Goal: Task Accomplishment & Management: Use online tool/utility

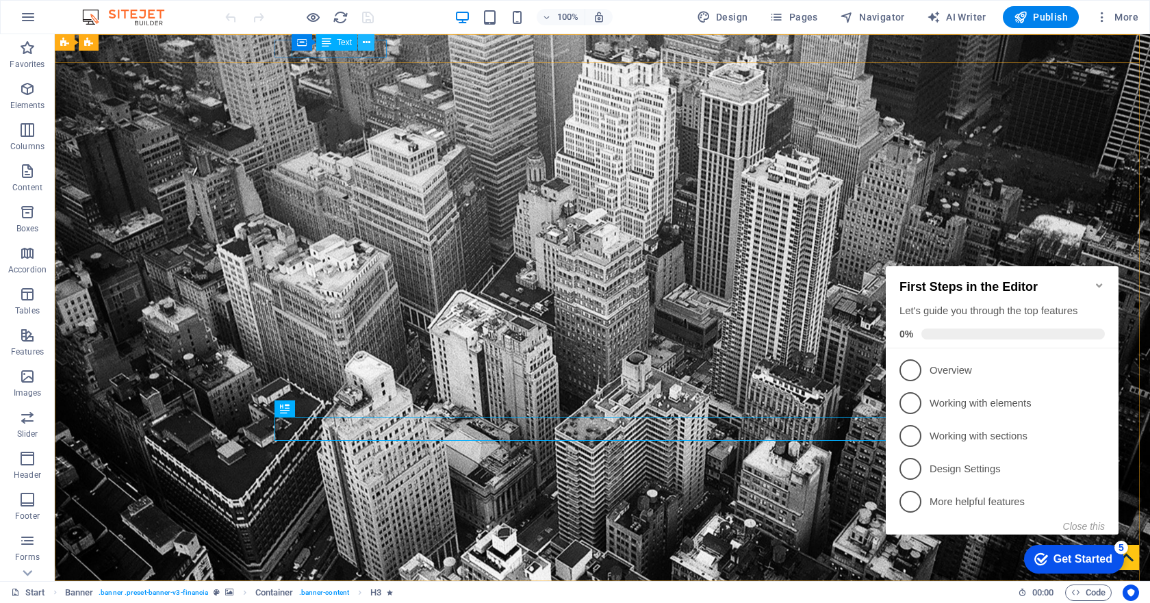
click at [359, 44] on button at bounding box center [366, 42] width 16 height 16
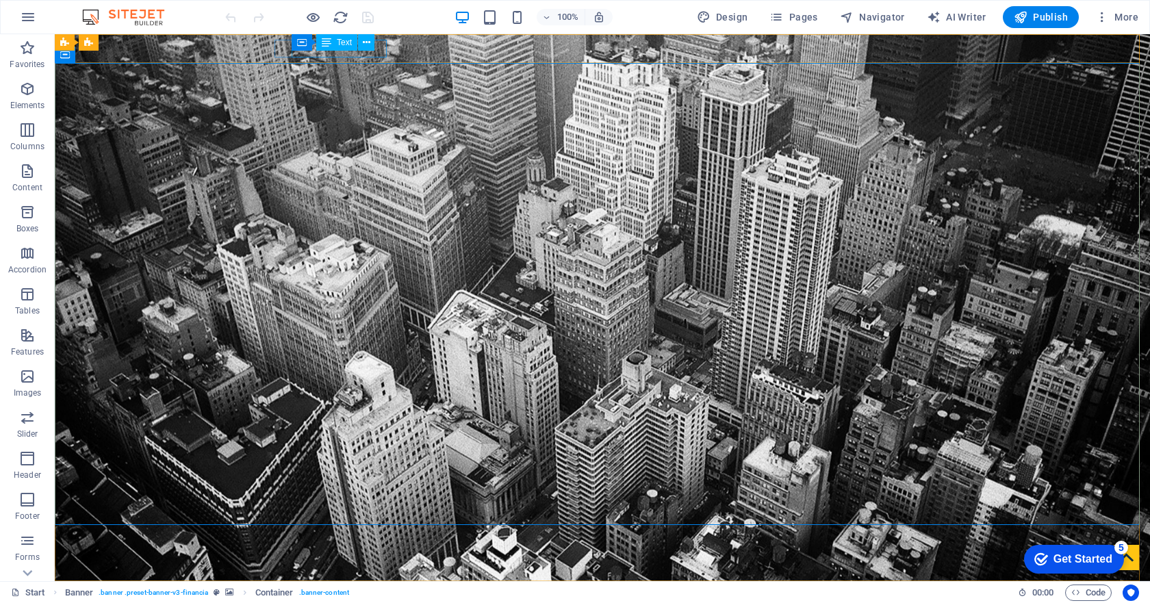
click at [380, 49] on div "Container Text" at bounding box center [338, 42] width 92 height 17
click at [338, 42] on span "Text" at bounding box center [344, 42] width 15 height 8
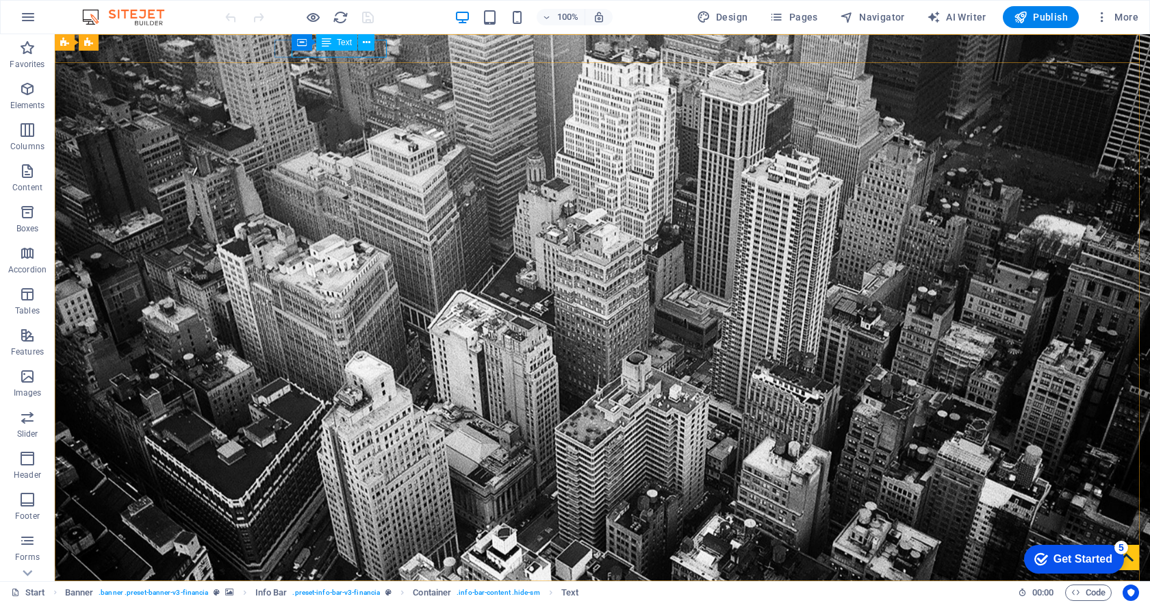
click at [380, 44] on div "Container Text" at bounding box center [338, 42] width 92 height 17
click at [378, 597] on div "[PHONE_NUMBER]" at bounding box center [596, 606] width 635 height 18
click at [363, 39] on icon at bounding box center [367, 43] width 8 height 14
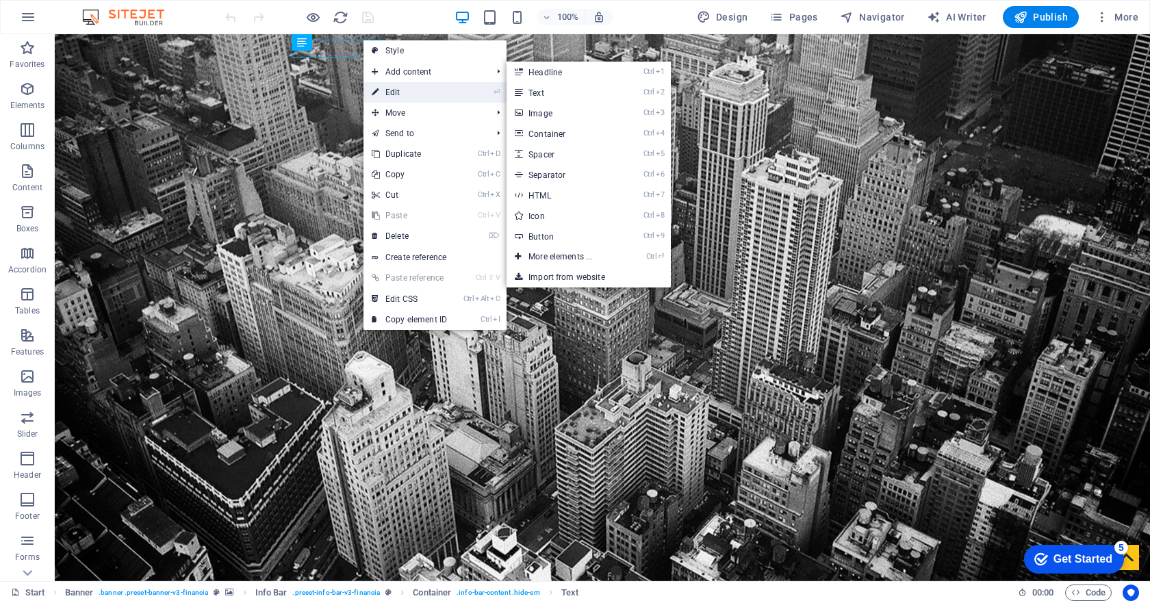
click at [406, 96] on link "⏎ Edit" at bounding box center [409, 92] width 92 height 21
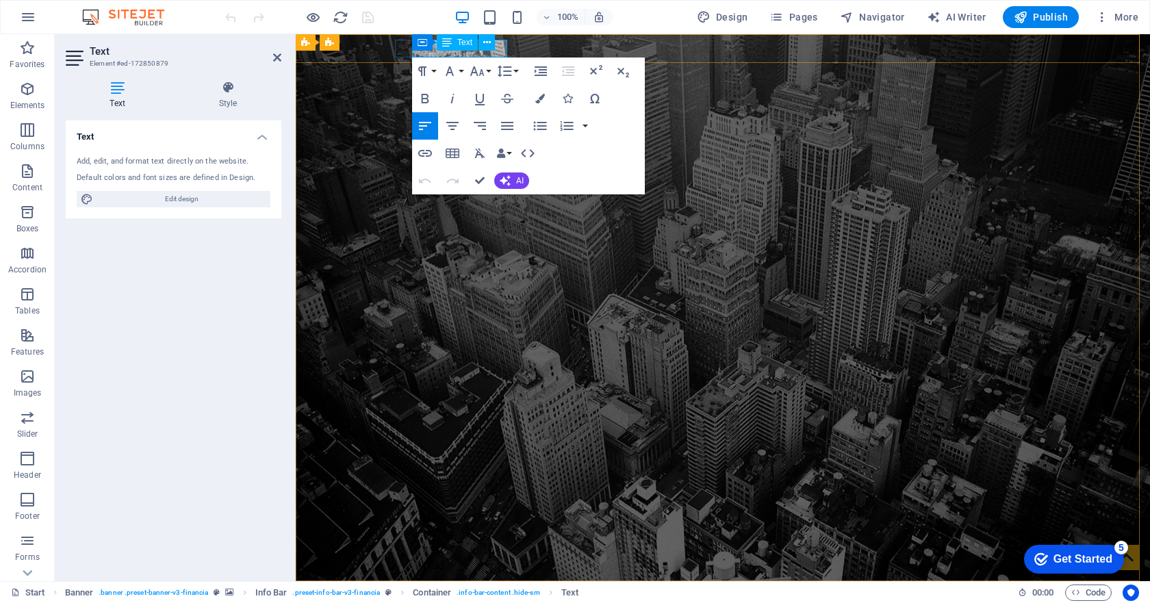
click at [500, 46] on div "Container Text" at bounding box center [458, 42] width 92 height 17
click at [502, 47] on div "Container Text" at bounding box center [458, 42] width 92 height 17
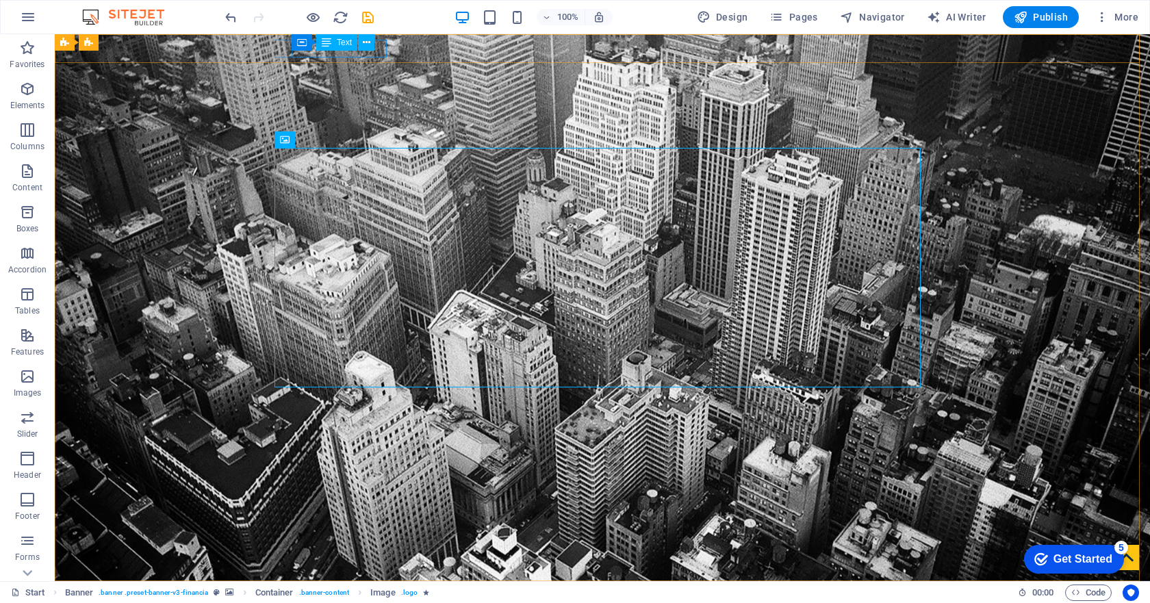
click at [336, 51] on div "Container Text" at bounding box center [338, 42] width 92 height 17
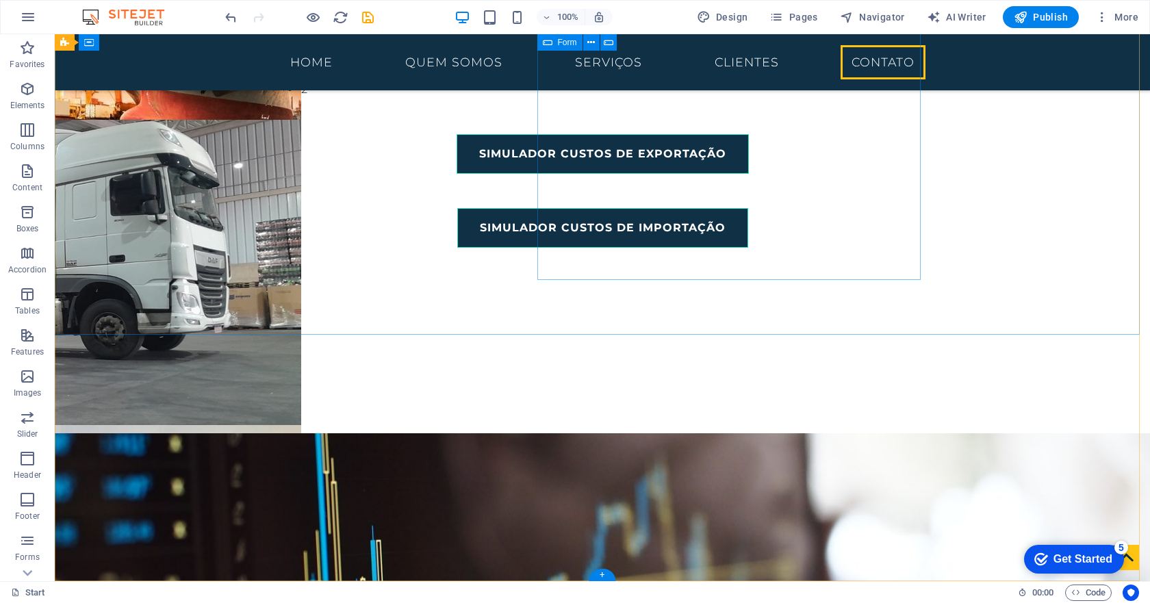
scroll to position [2527, 0]
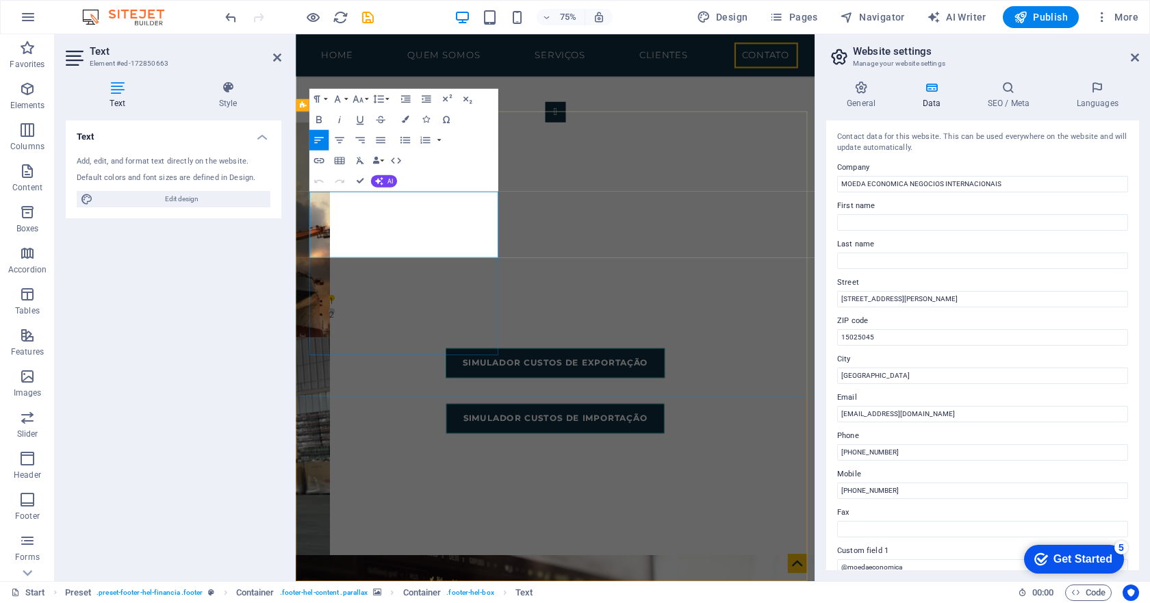
scroll to position [2664, 0]
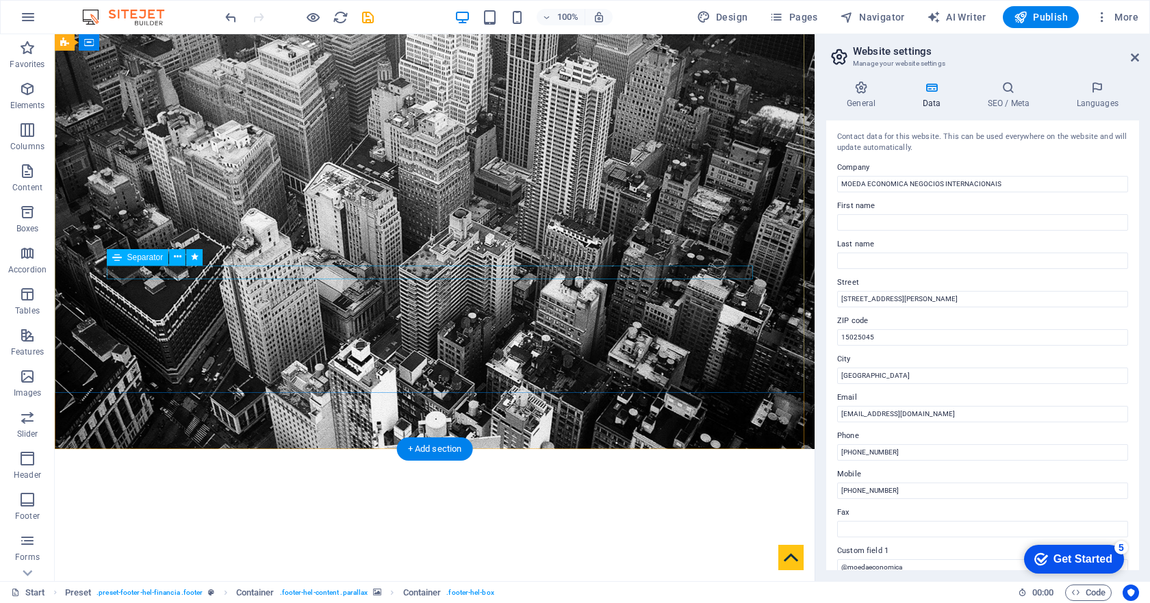
scroll to position [0, 0]
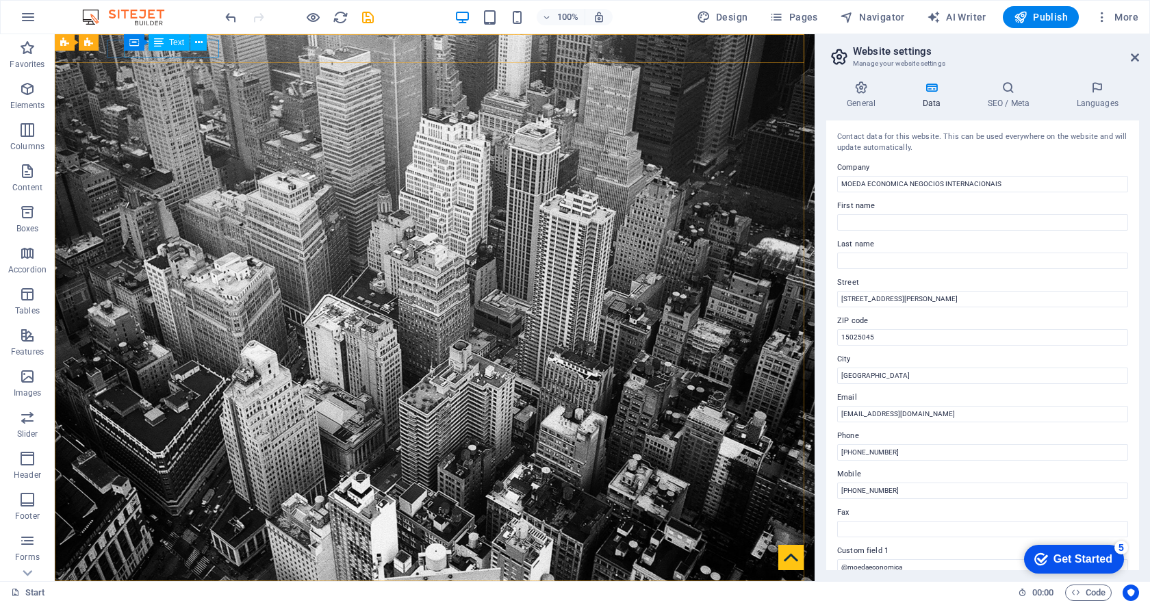
click at [209, 48] on div "Container Text" at bounding box center [170, 42] width 92 height 17
click at [860, 453] on input "[PHONE_NUMBER]" at bounding box center [982, 452] width 291 height 16
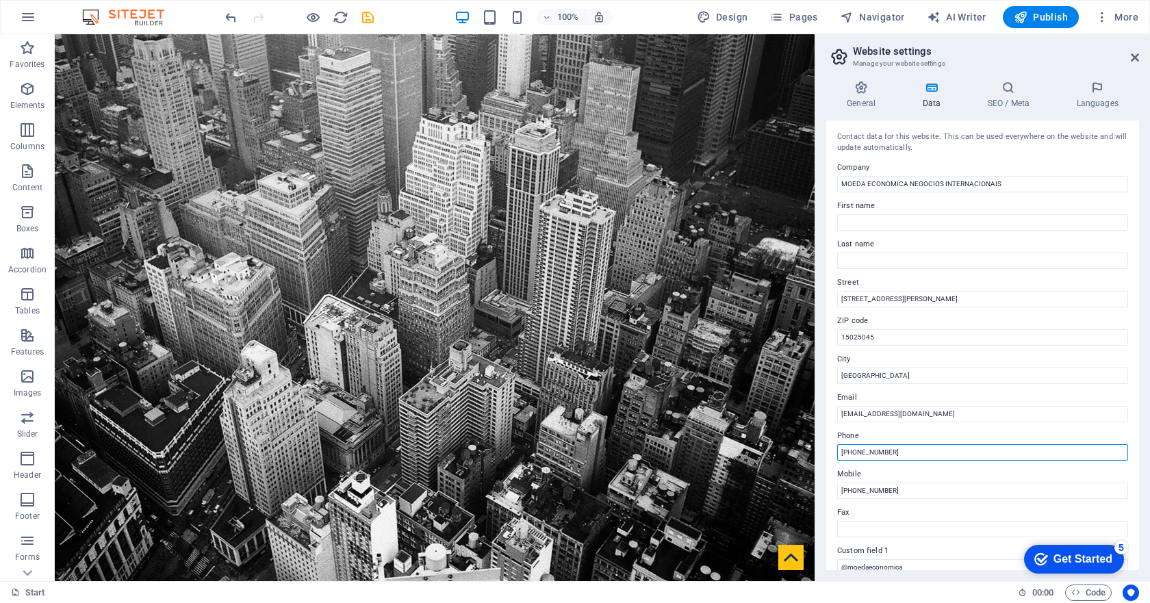
drag, startPoint x: 908, startPoint y: 455, endPoint x: 827, endPoint y: 454, distance: 81.4
click at [827, 454] on div "Contact data for this website. This can be used everywhere on the website and w…" at bounding box center [982, 345] width 313 height 450
type input "[PHONE_NUMBER]"
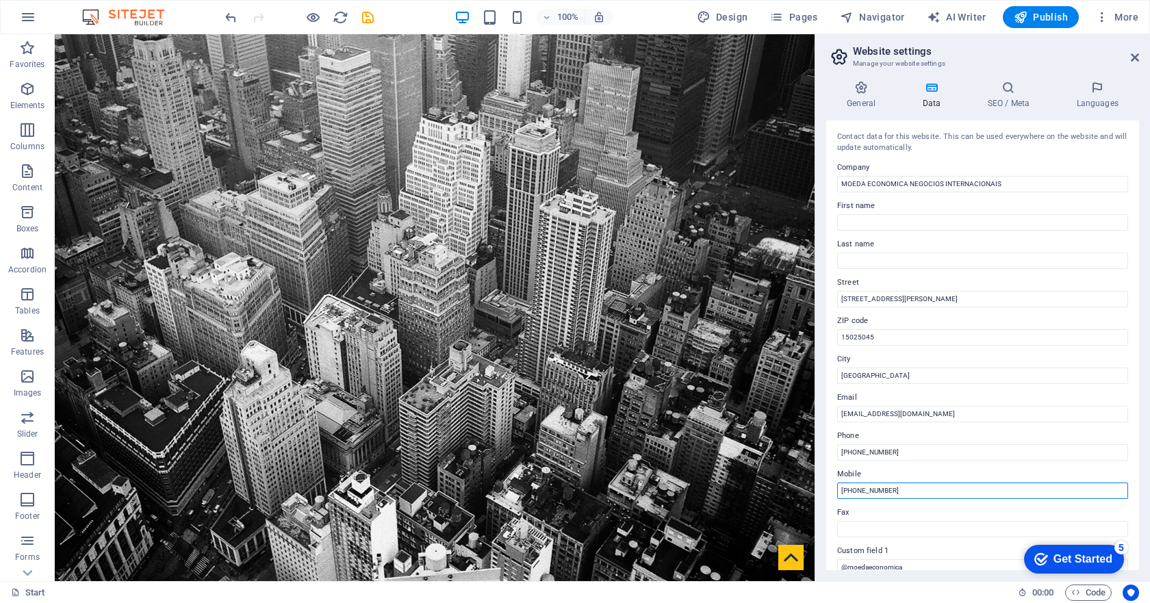
drag, startPoint x: 981, startPoint y: 524, endPoint x: 762, endPoint y: 497, distance: 221.4
paste input "7 99153 4160"
type input "[PHONE_NUMBER]"
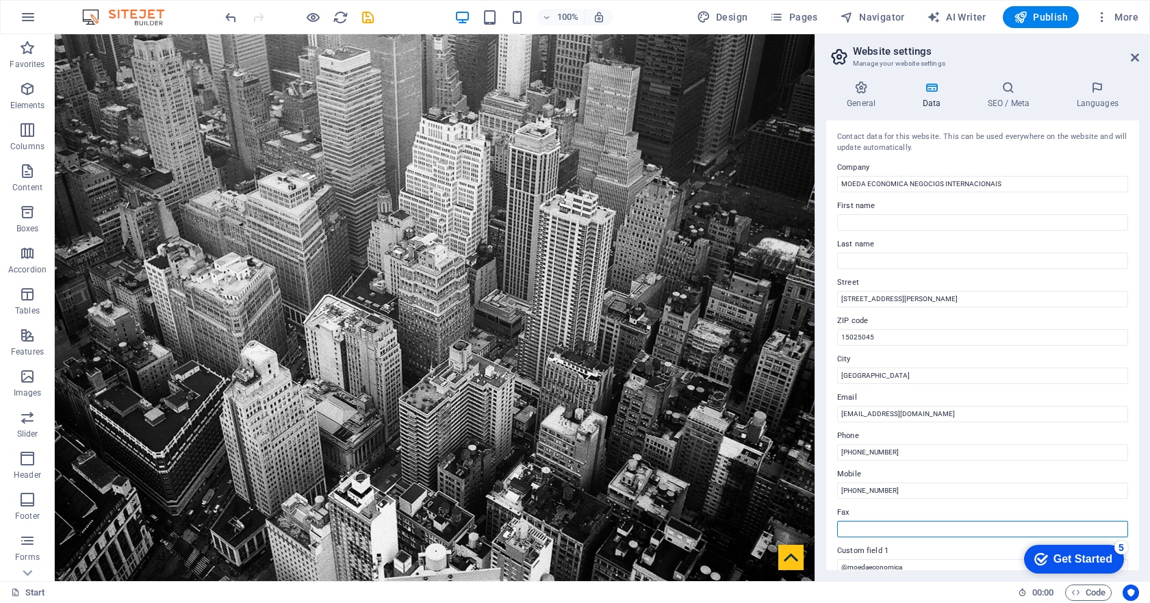
click at [888, 533] on input "Fax" at bounding box center [982, 529] width 291 height 16
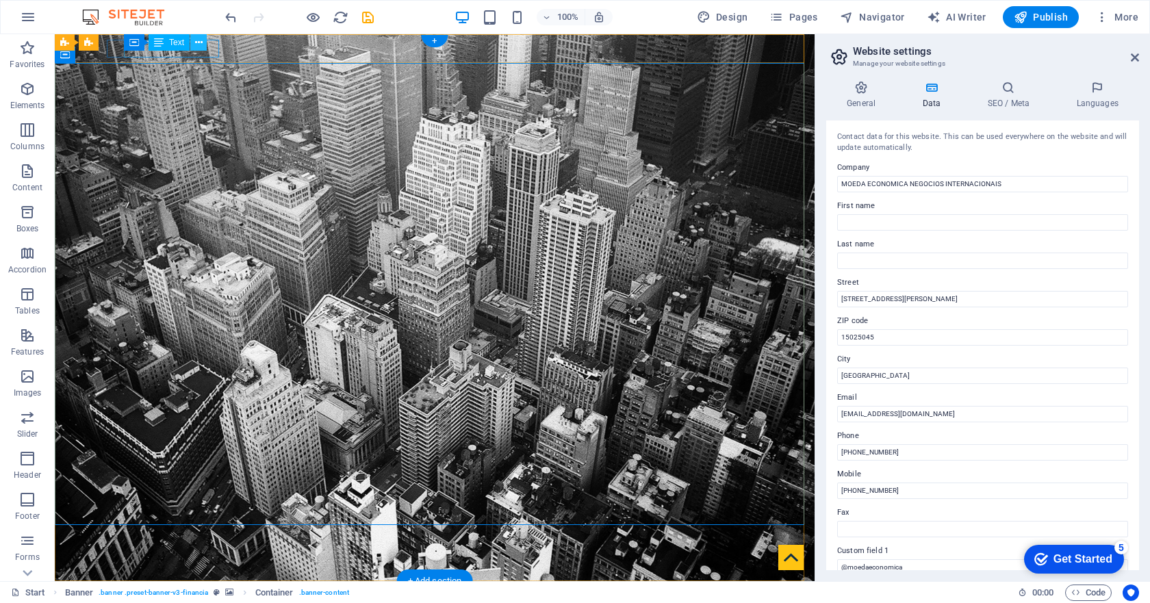
click at [204, 49] on div "Container Text" at bounding box center [170, 42] width 92 height 17
click at [198, 42] on icon at bounding box center [199, 43] width 8 height 14
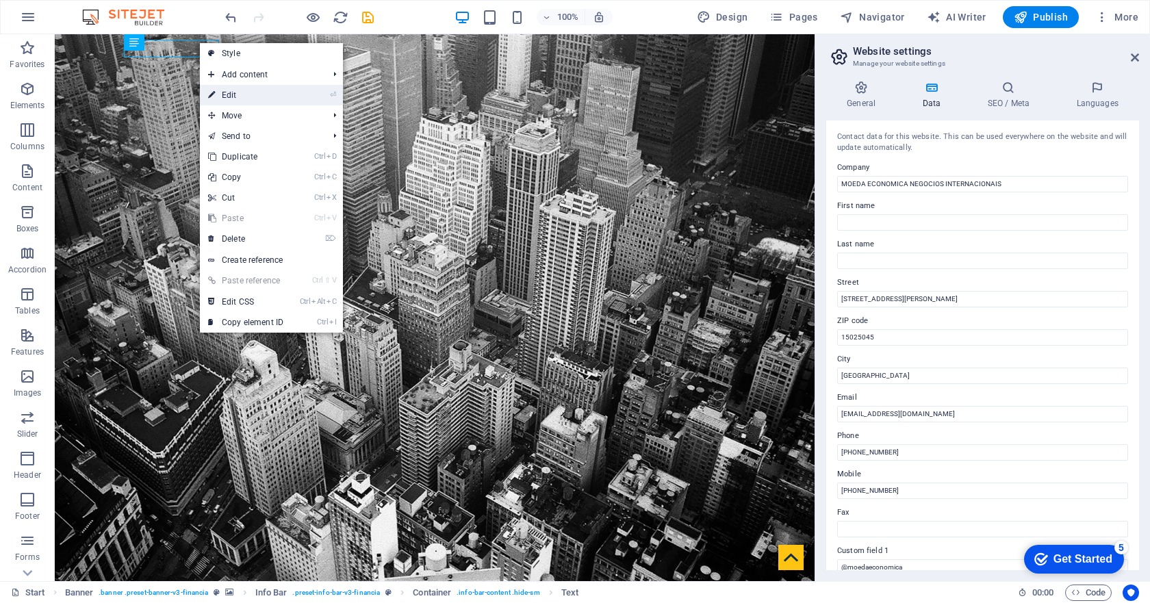
click at [227, 93] on link "⏎ Edit" at bounding box center [246, 95] width 92 height 21
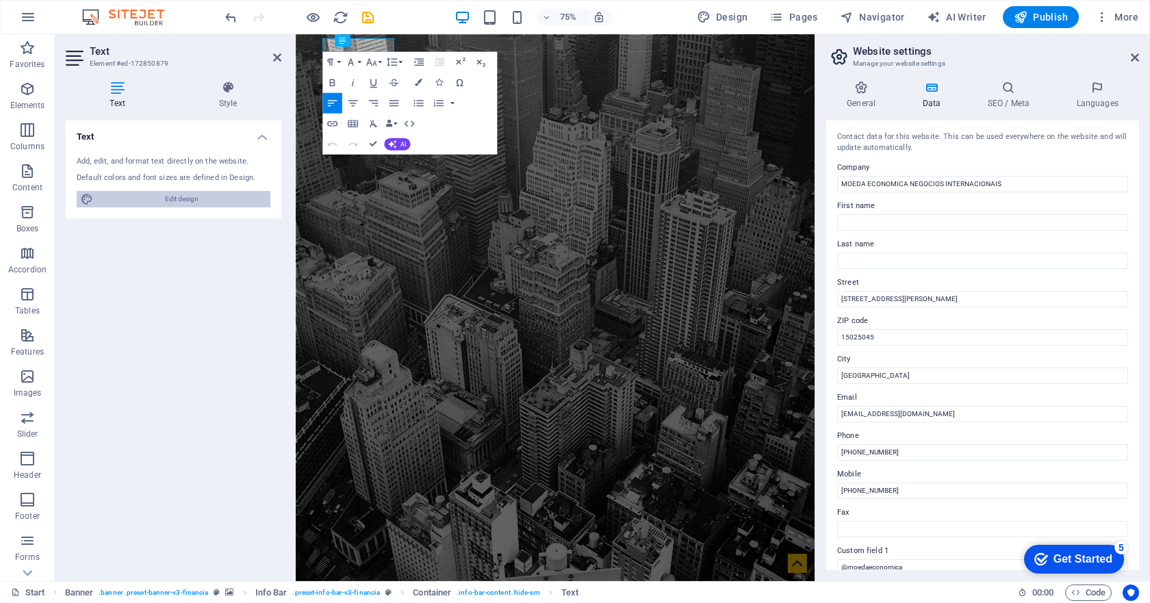
click at [182, 196] on span "Edit design" at bounding box center [181, 199] width 169 height 16
select select "rem"
select select "300"
select select "px"
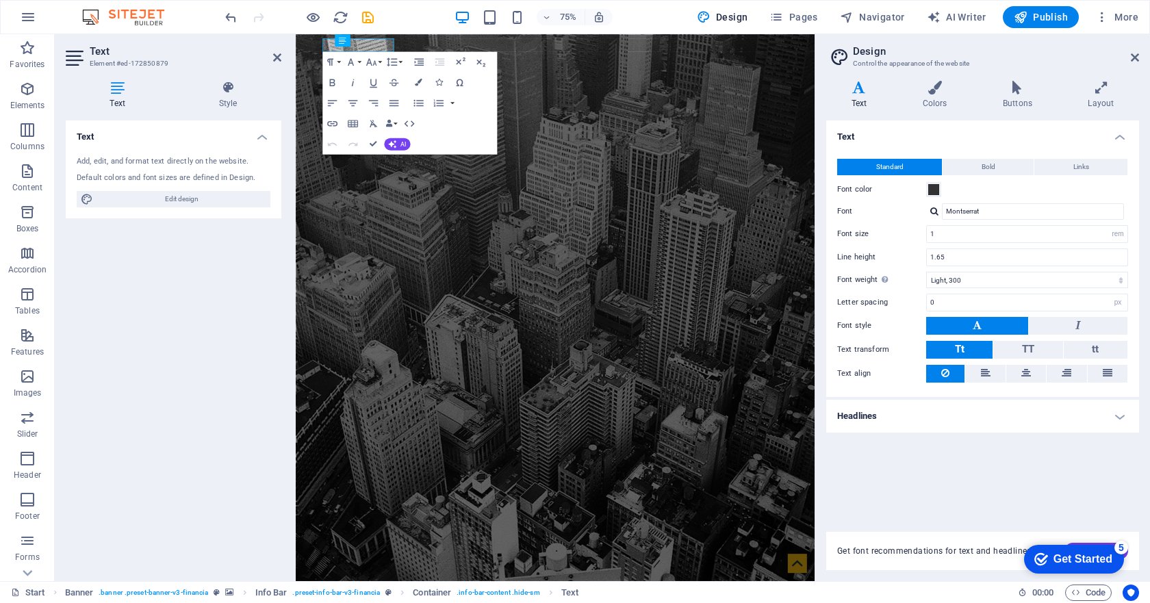
click at [861, 87] on icon at bounding box center [859, 88] width 66 height 14
click at [1137, 52] on icon at bounding box center [1135, 57] width 8 height 11
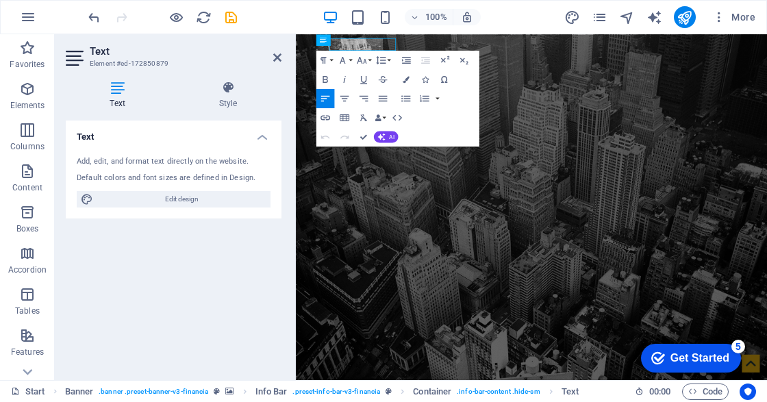
click at [190, 55] on h2 "Text" at bounding box center [186, 51] width 192 height 12
click at [364, 46] on div "Banner Info Bar Container Text" at bounding box center [364, 40] width 98 height 12
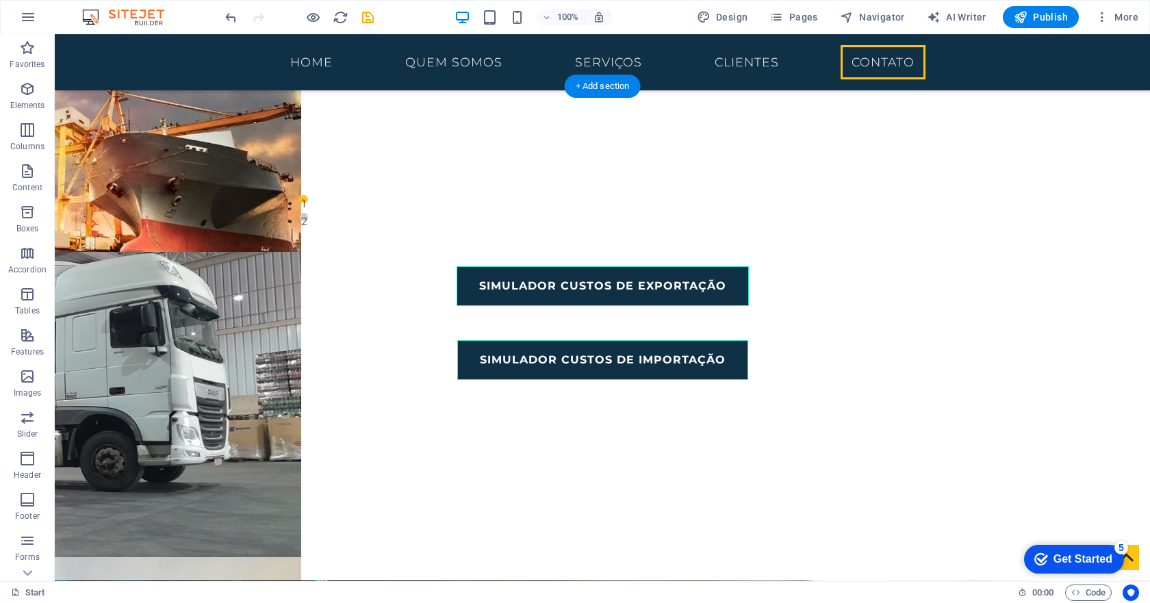
scroll to position [2664, 0]
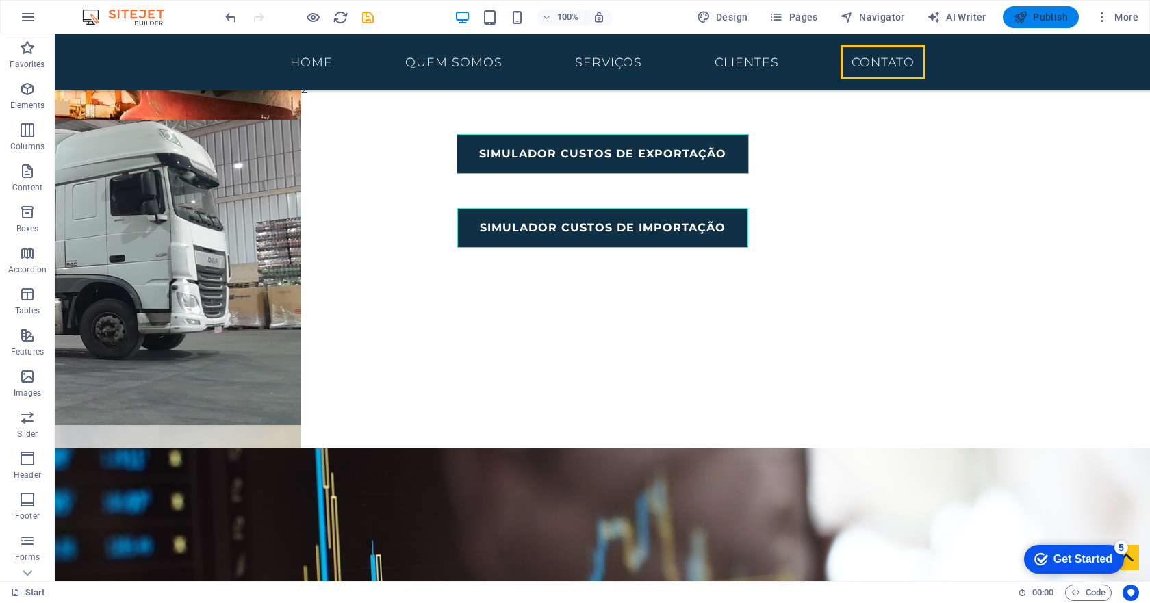
click at [1044, 14] on span "Publish" at bounding box center [1041, 17] width 54 height 14
